Goal: Task Accomplishment & Management: Manage account settings

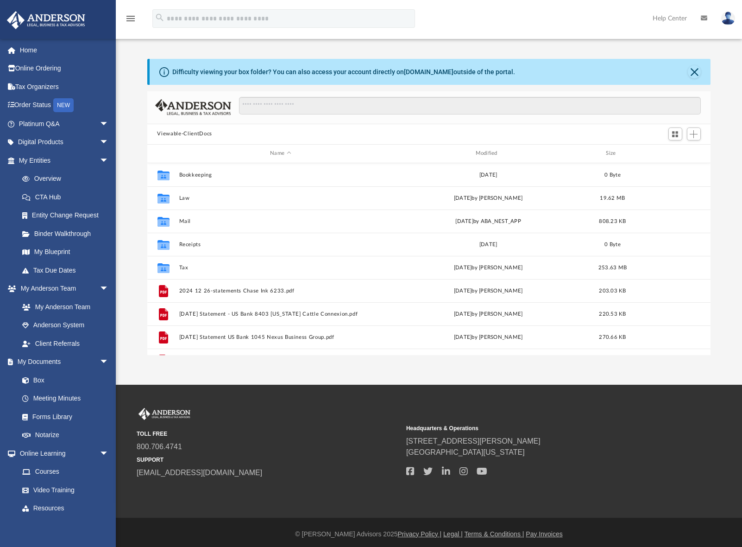
scroll to position [204, 557]
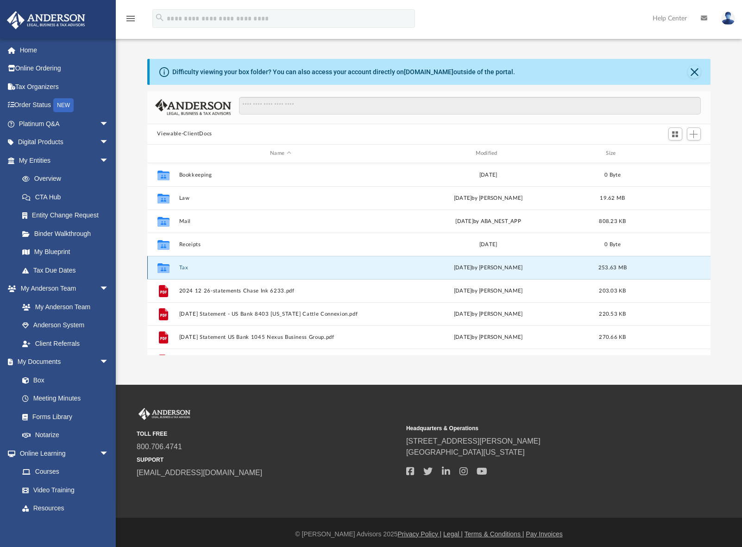
click at [188, 266] on button "Tax" at bounding box center [280, 268] width 203 height 6
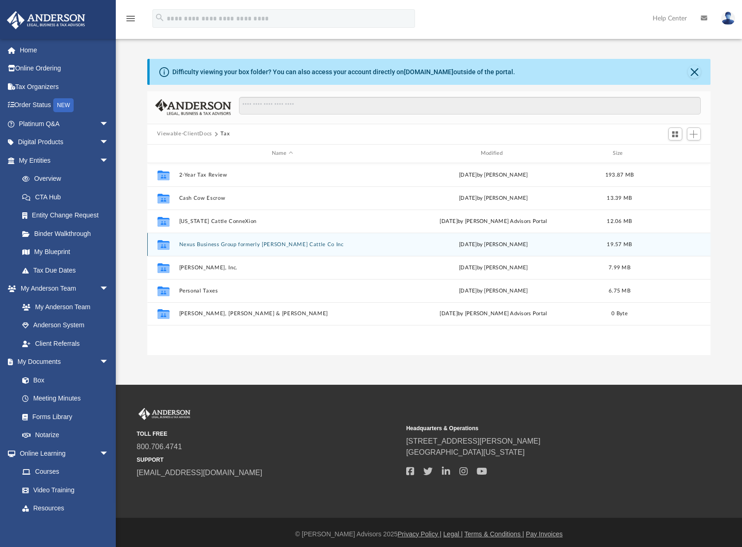
click at [228, 246] on button "Nexus Business Group formerly Robbie Cattle Co Inc" at bounding box center [282, 244] width 207 height 6
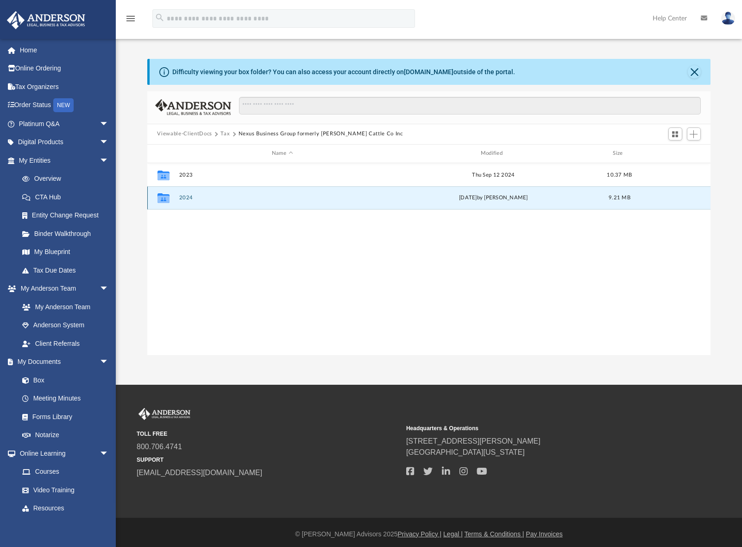
click at [186, 195] on button "2024" at bounding box center [282, 198] width 207 height 6
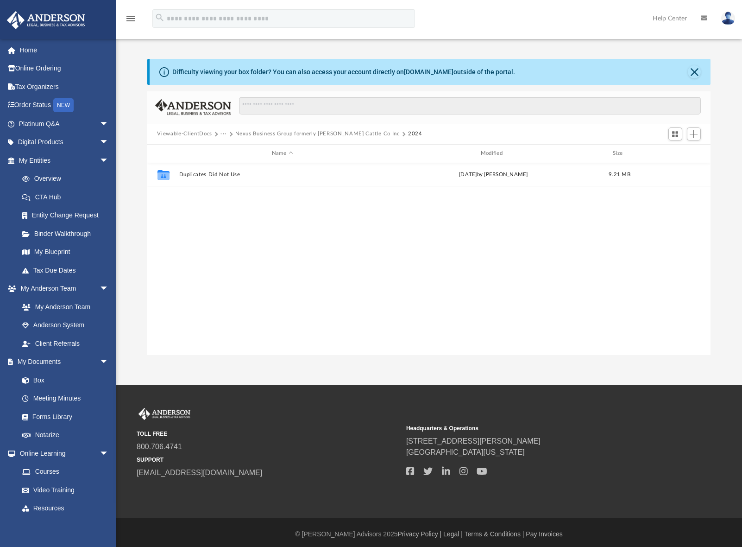
click at [164, 133] on button "Viewable-ClientDocs" at bounding box center [184, 134] width 55 height 8
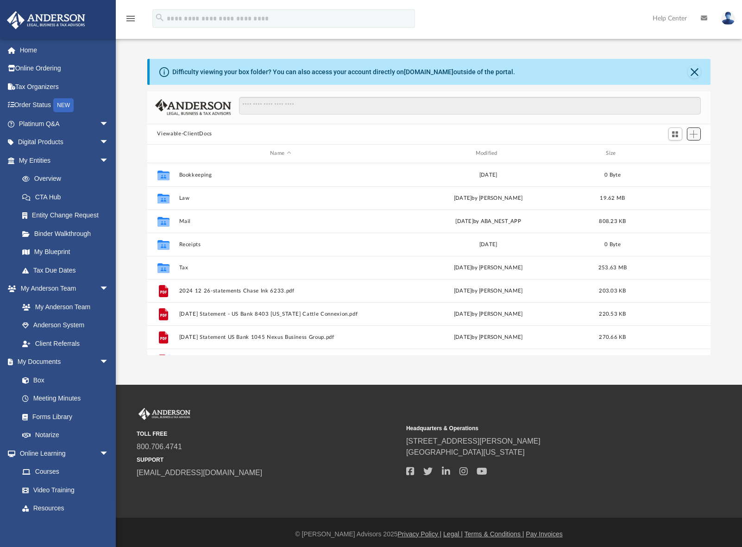
click at [697, 136] on span "Add" at bounding box center [694, 134] width 8 height 8
click at [677, 154] on li "Upload" at bounding box center [681, 153] width 30 height 10
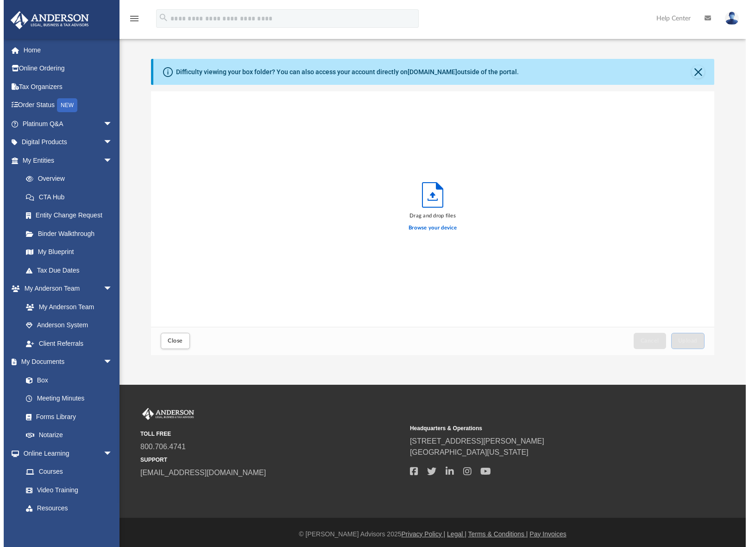
scroll to position [228, 557]
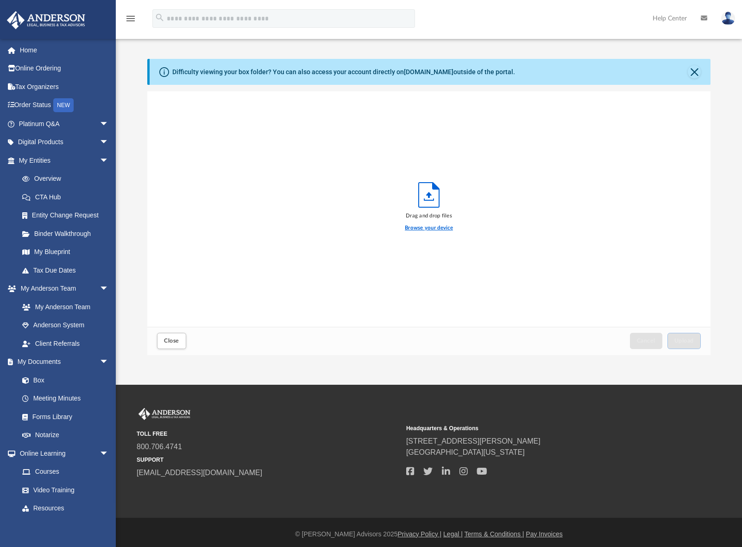
click at [418, 227] on label "Browse your device" at bounding box center [429, 228] width 48 height 8
click at [0, 0] on input "Browse your device" at bounding box center [0, 0] width 0 height 0
click at [680, 338] on span "Upload" at bounding box center [683, 341] width 19 height 6
click at [694, 71] on button "Close" at bounding box center [694, 71] width 13 height 13
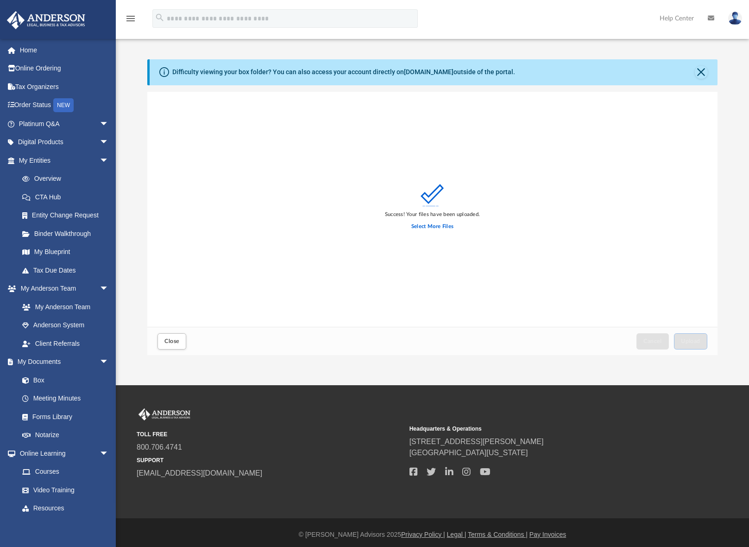
scroll to position [228, 563]
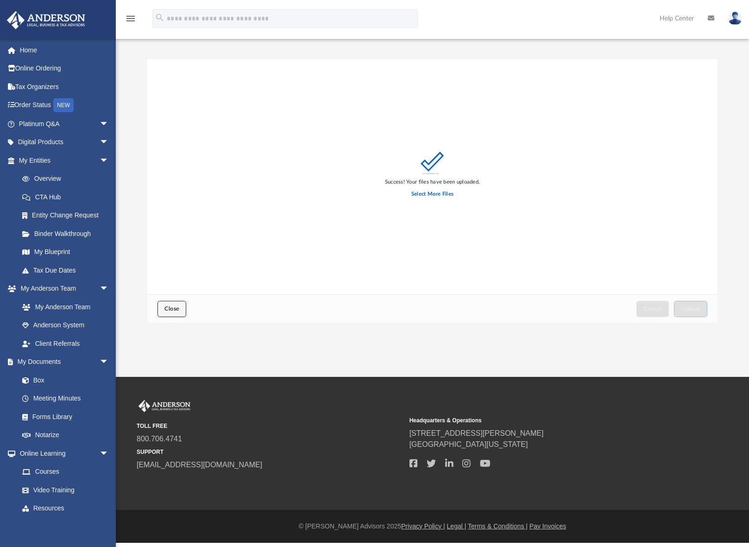
click at [178, 308] on span "Close" at bounding box center [171, 309] width 15 height 6
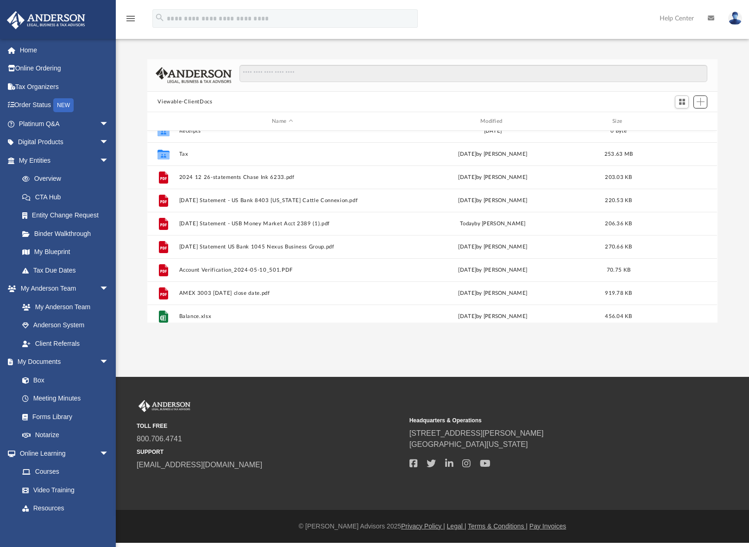
scroll to position [93, 0]
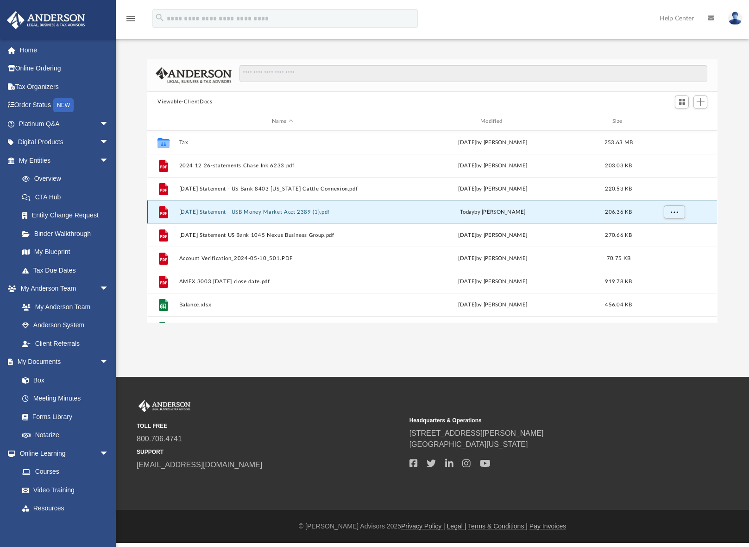
click at [269, 212] on button "2024-12-31 Statement - USB Money Market Acct 2389 (1).pdf" at bounding box center [282, 212] width 207 height 6
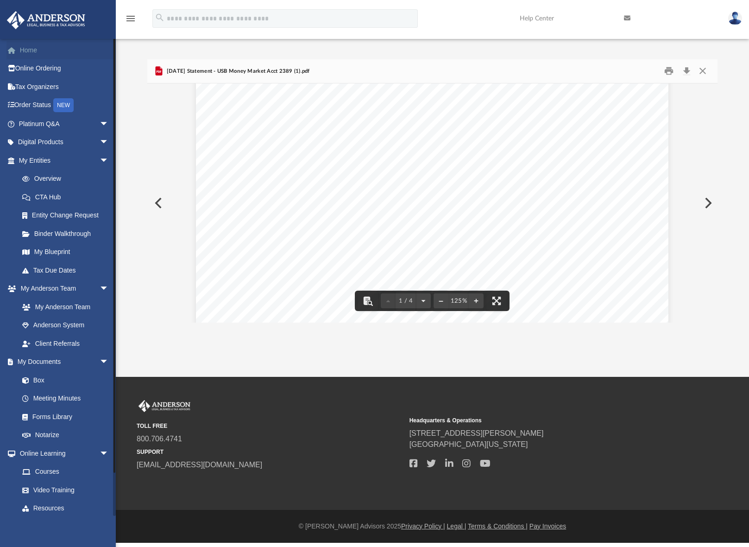
click at [30, 51] on link "Home" at bounding box center [64, 50] width 116 height 19
